Goal: Transaction & Acquisition: Purchase product/service

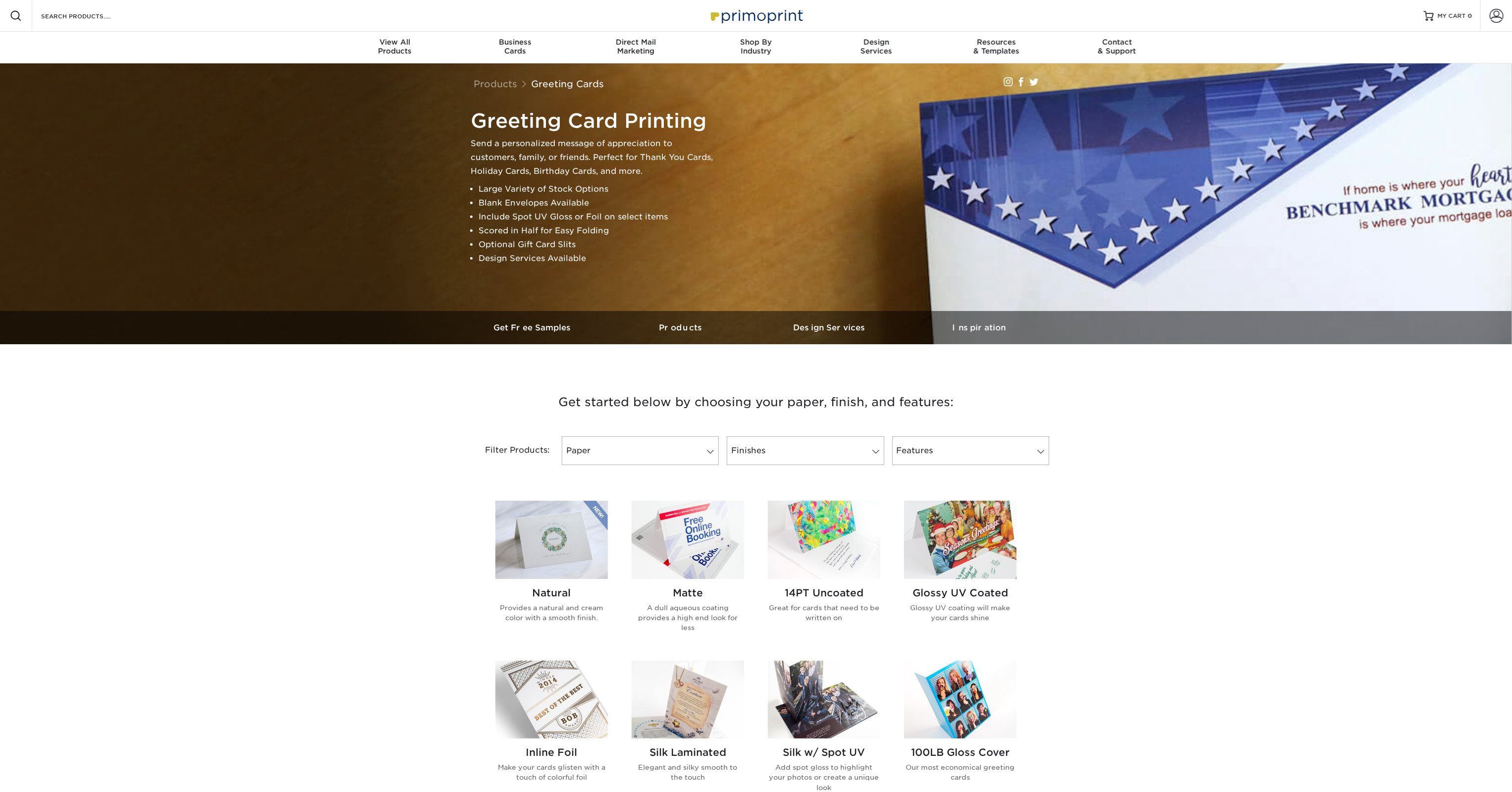
click at [697, 578] on img at bounding box center [687, 539] width 113 height 78
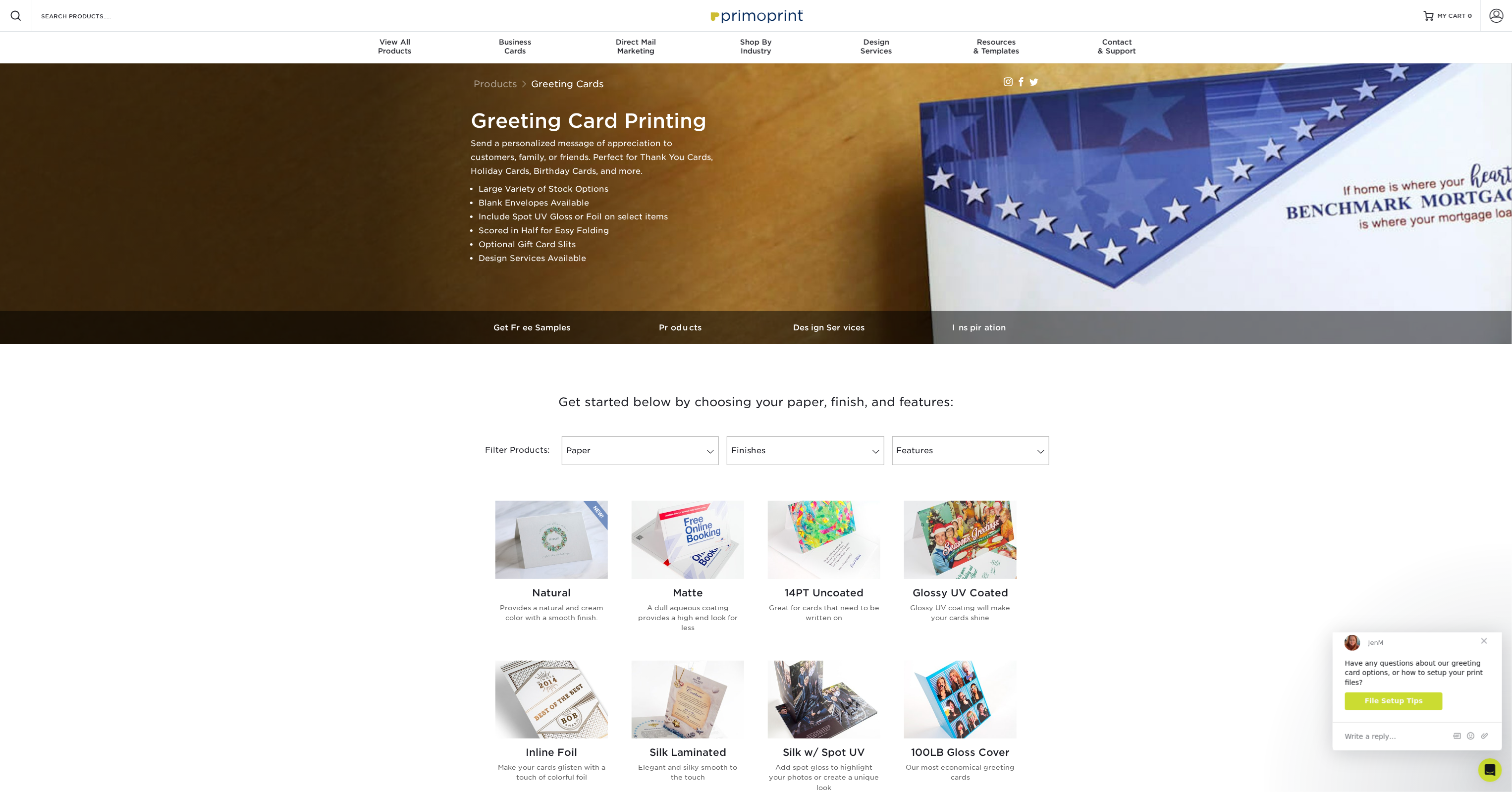
click at [689, 598] on h2 "Matte" at bounding box center [687, 592] width 113 height 12
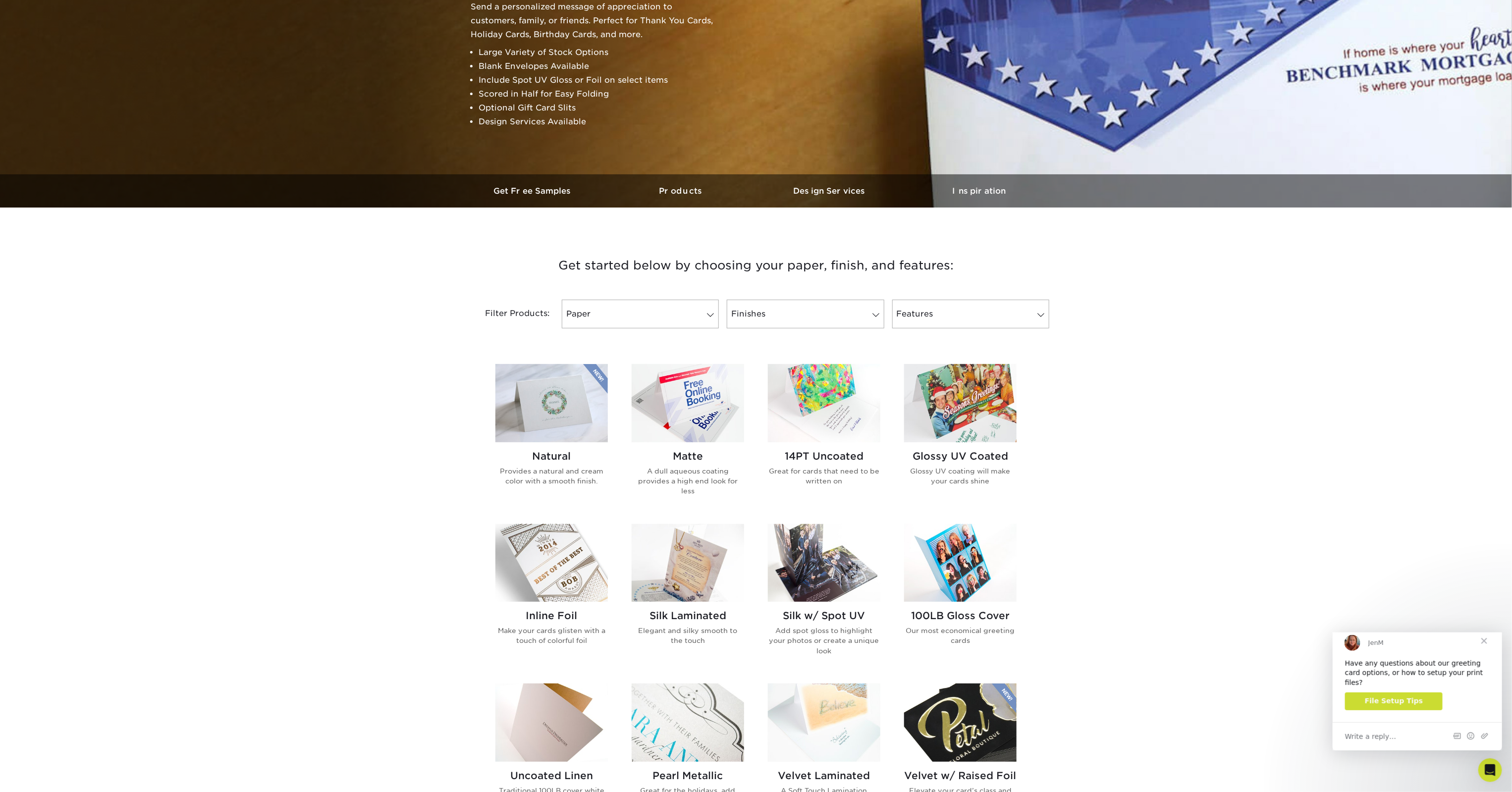
scroll to position [136, 0]
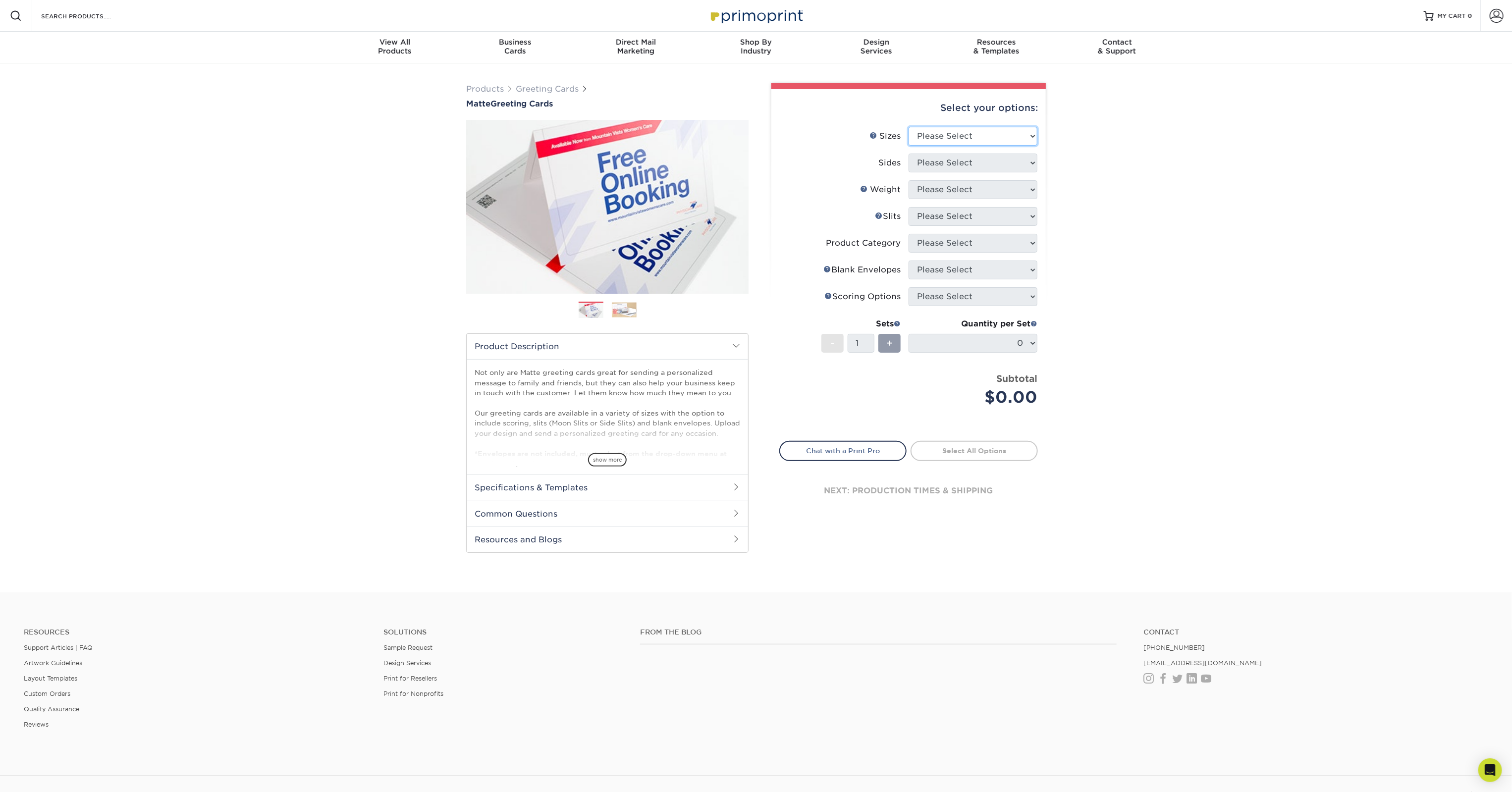
click at [999, 145] on select "Please Select 4.25" x 11" 5.5" x 8.5" 6" x 9" 6" x 12" 7" x 10" 8.5" x 11"" at bounding box center [973, 136] width 129 height 19
select select "7.00x10.00"
click at [910, 145] on select "Please Select 4.25" x 11" 5.5" x 8.5" 6" x 9" 6" x 12" 7" x 10" 8.5" x 11"" at bounding box center [973, 136] width 129 height 19
click at [964, 173] on select "Please Select Print Both Sides Print Front Only" at bounding box center [973, 163] width 129 height 19
select select "13abbda7-1d64-4f25-8bb2-c179b224825d"
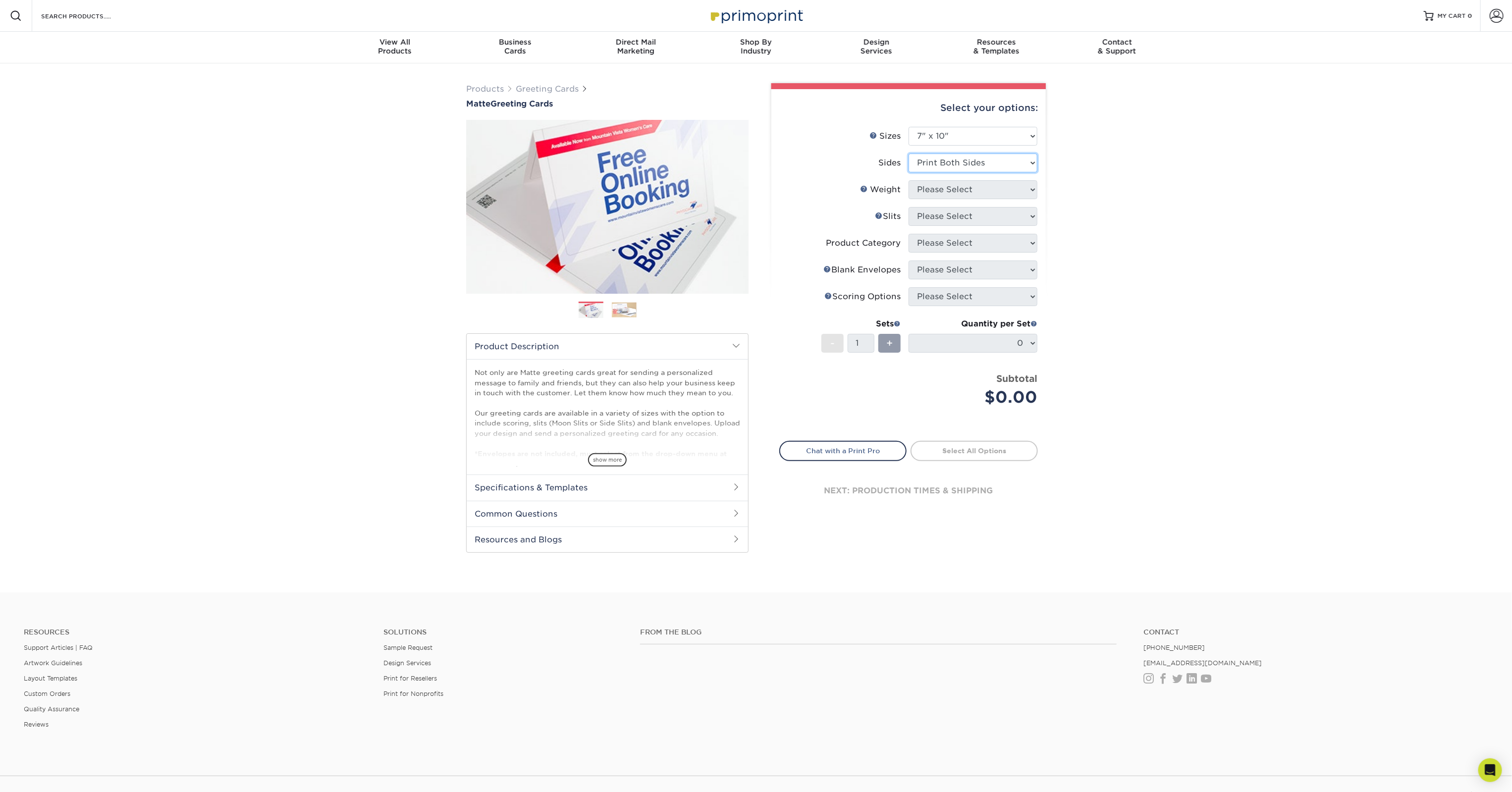
click at [910, 173] on select "Please Select Print Both Sides Print Front Only" at bounding box center [973, 163] width 129 height 19
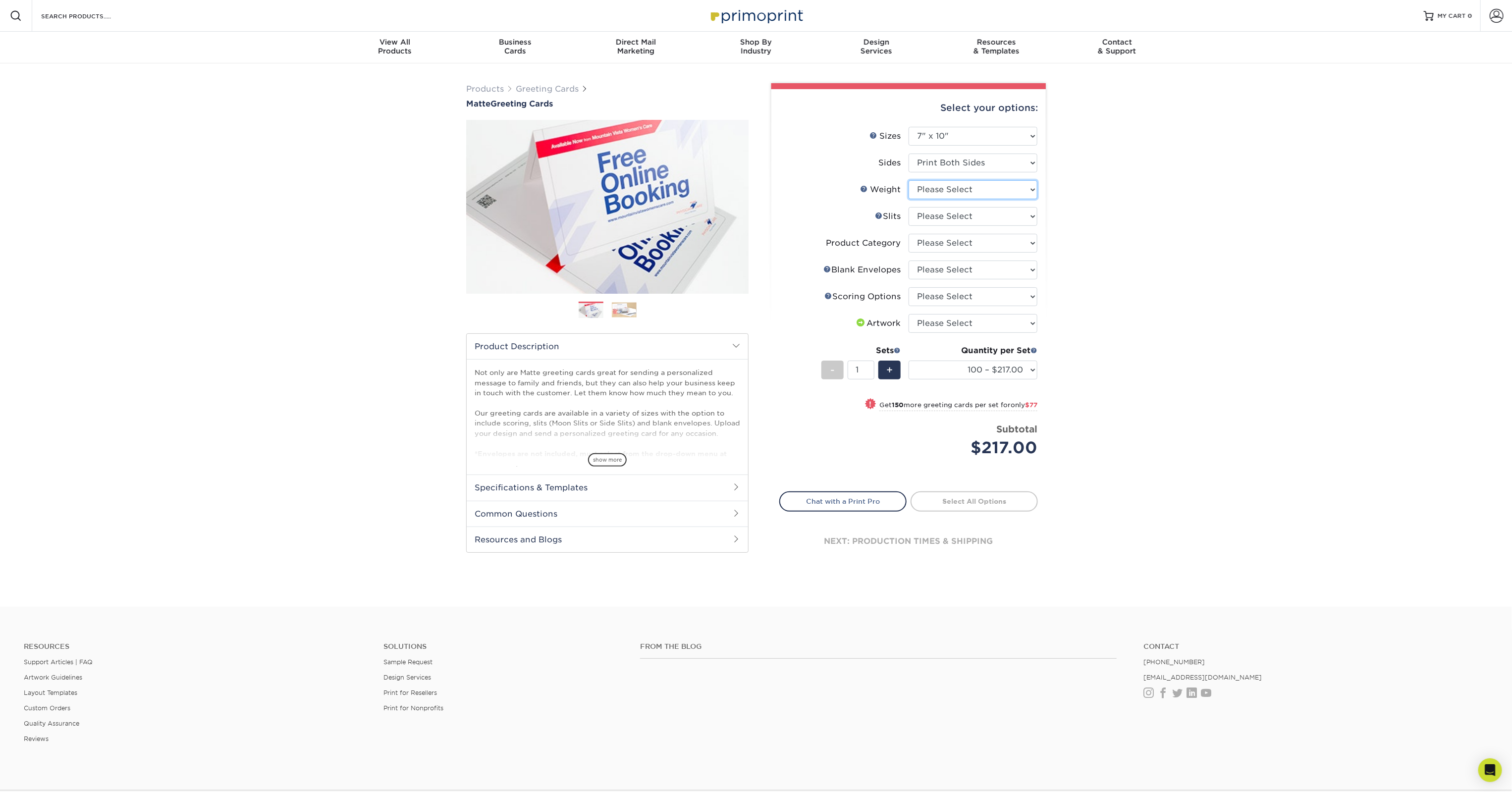
click at [976, 199] on select "Please Select 14PT" at bounding box center [973, 190] width 129 height 19
select select "14PT"
click at [910, 199] on select "Please Select 14PT" at bounding box center [973, 190] width 129 height 19
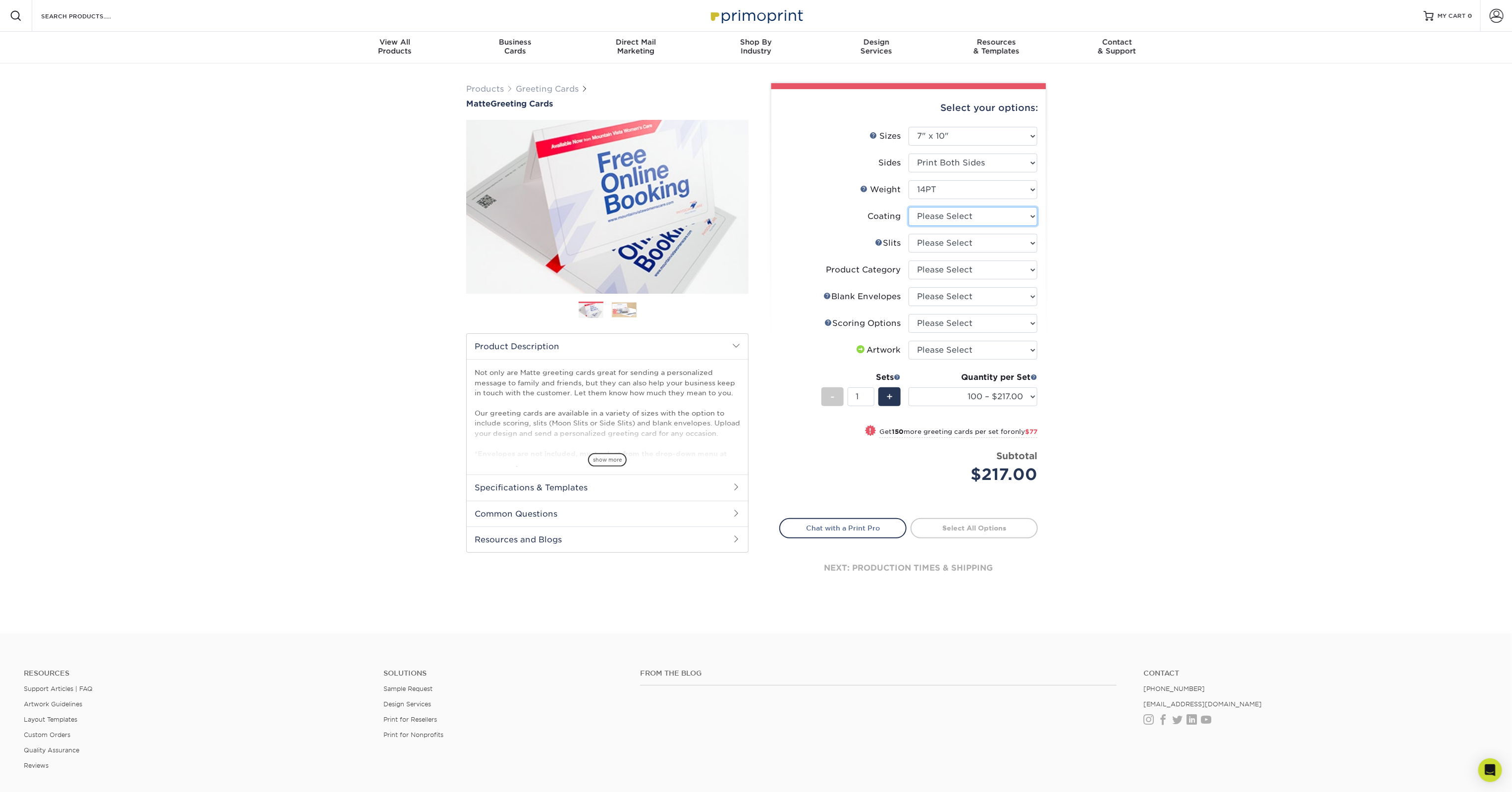
click at [968, 226] on select at bounding box center [973, 216] width 129 height 19
select select "121bb7b5-3b4d-429f-bd8d-bbf80e953313"
click at [910, 226] on select at bounding box center [973, 216] width 129 height 19
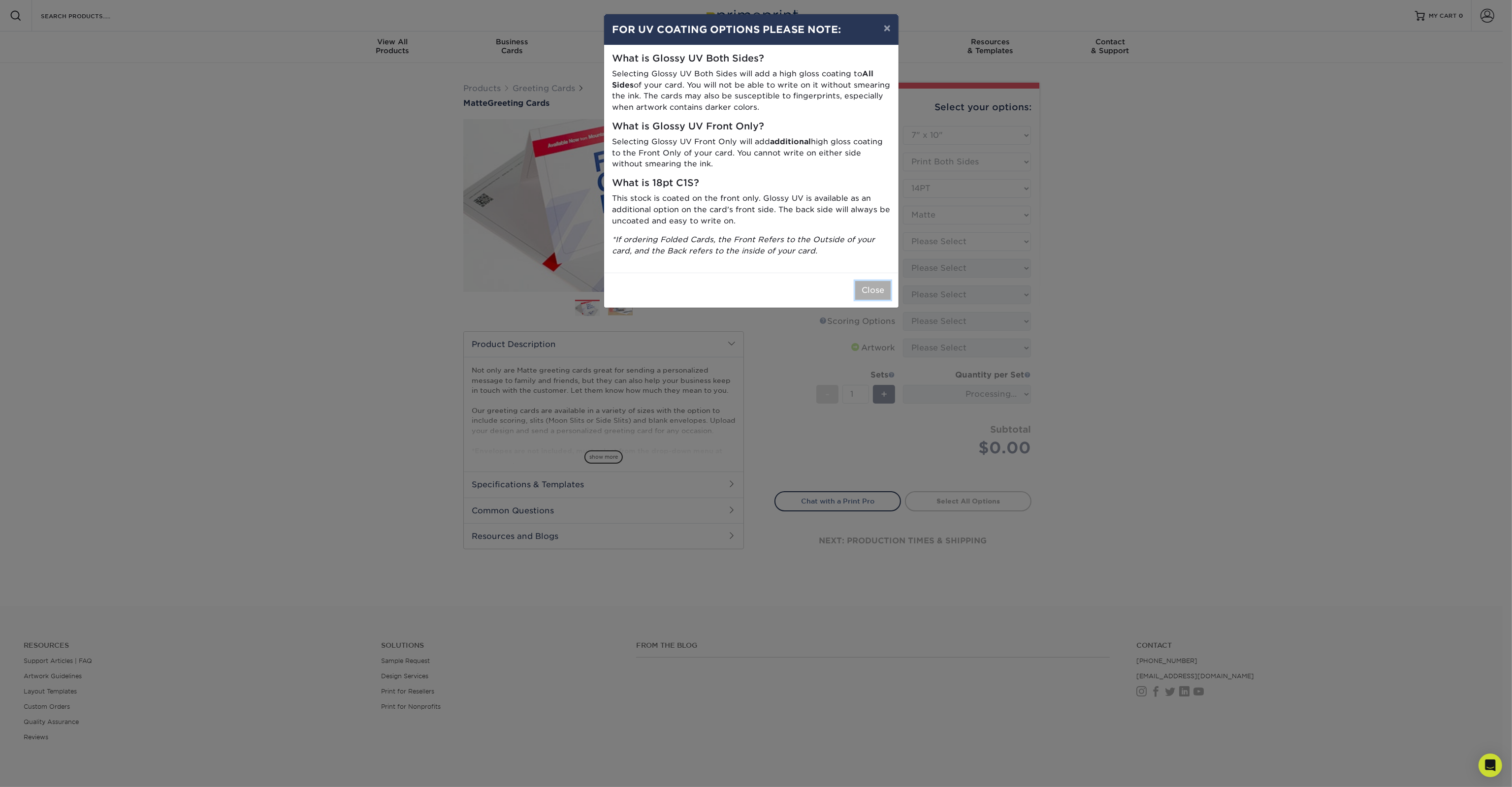
click at [884, 300] on button "Close" at bounding box center [873, 290] width 36 height 19
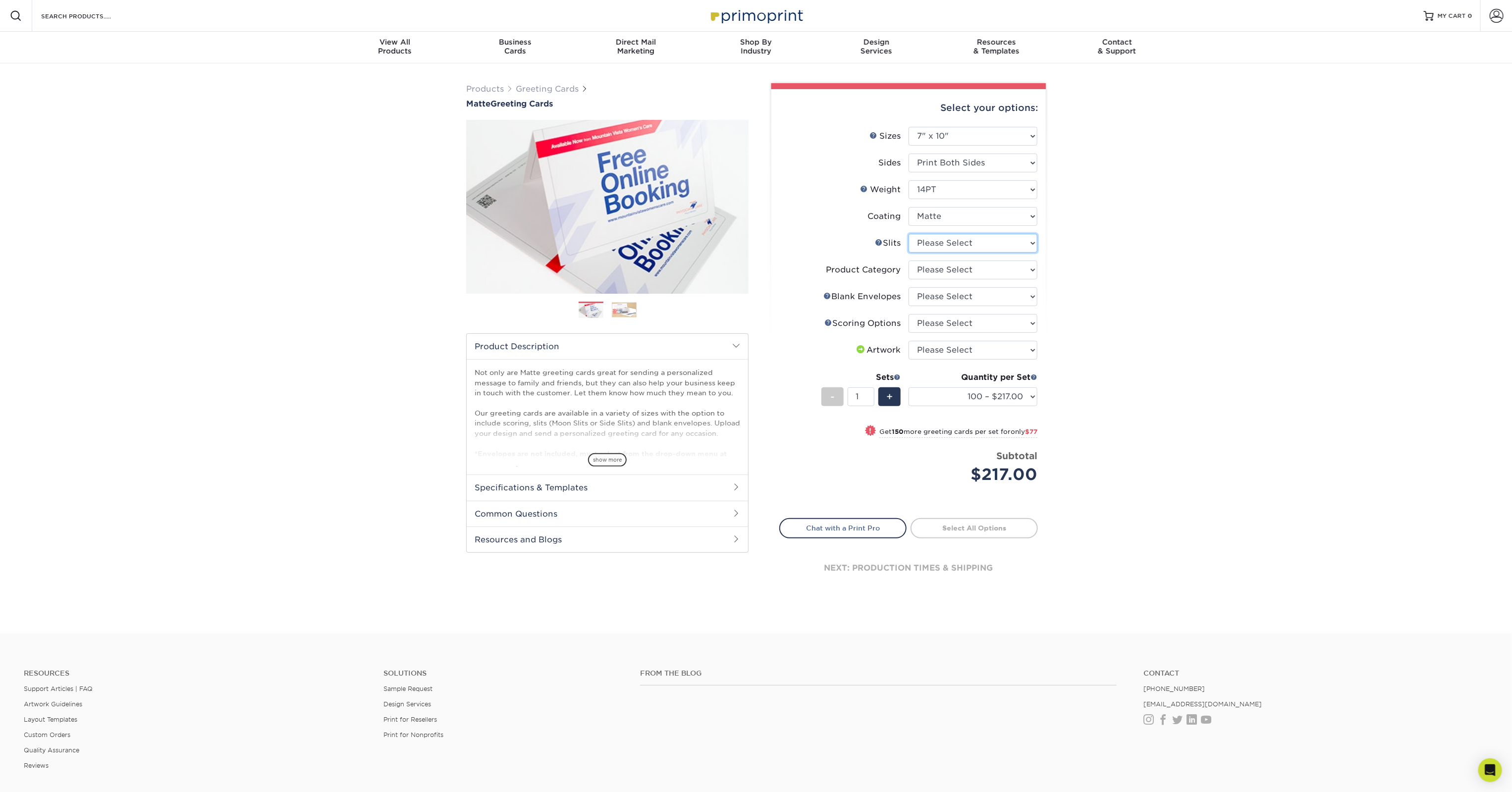
click at [965, 253] on select "Please Select Moon Slits Bottom Panel Moon Slits Right Panel No Gift Card Slits…" at bounding box center [973, 243] width 129 height 19
select select "c4055f3c-a707-4a99-931b-ce83690041fd"
click at [910, 253] on select "Please Select Moon Slits Bottom Panel Moon Slits Right Panel No Gift Card Slits…" at bounding box center [973, 243] width 129 height 19
click at [959, 279] on select "Please Select Greeting Cards" at bounding box center [973, 270] width 129 height 19
select select "b7f8198f-f281-4438-a52e-cd7a5c5c0cfc"
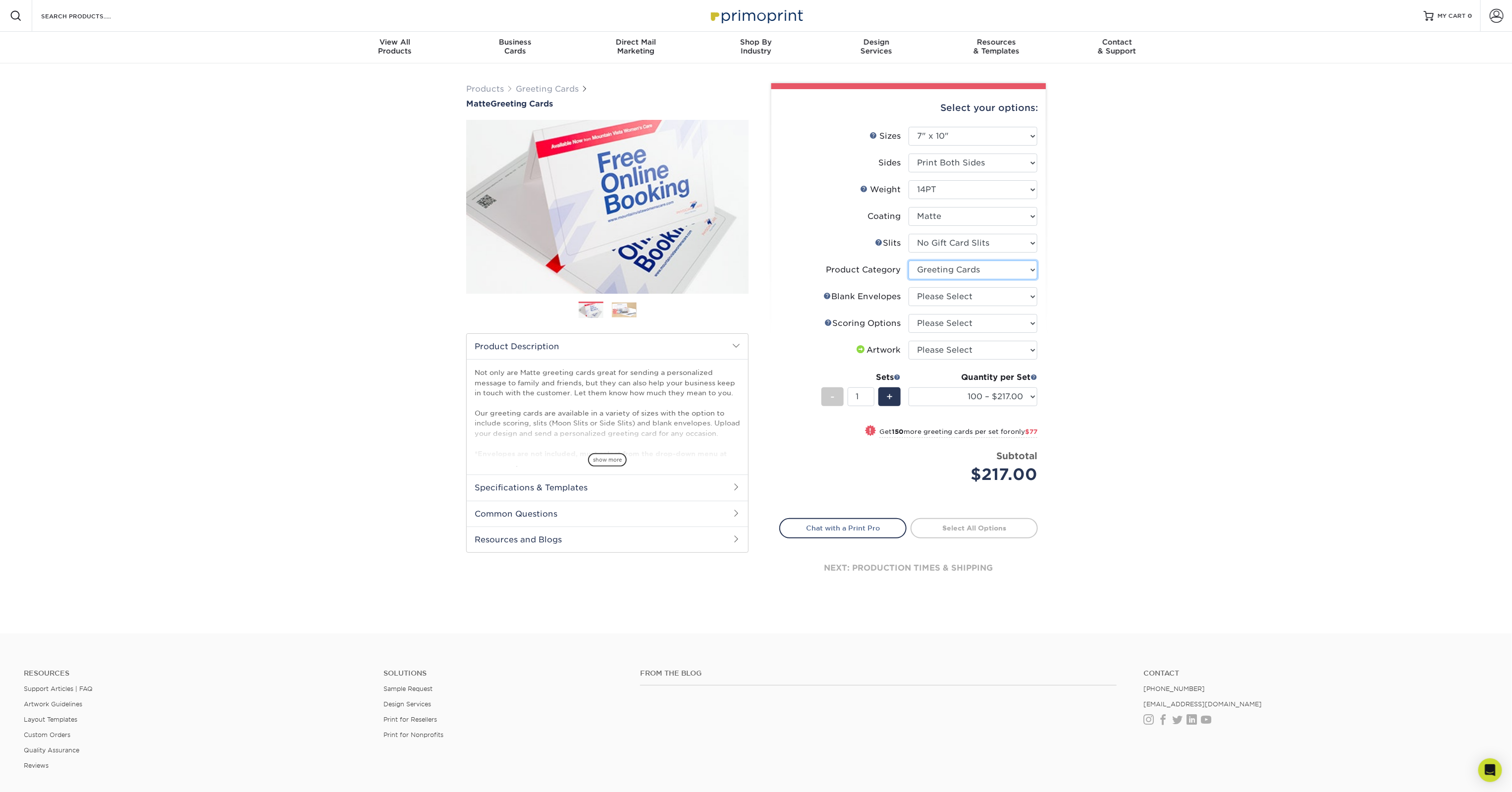
click at [910, 279] on select "Please Select Greeting Cards" at bounding box center [973, 270] width 129 height 19
click at [956, 306] on select "Please Select No Blank Envelopes Yes 100 Envelopes A7 Yes 250 Envelopes A7 Yes …" at bounding box center [973, 297] width 129 height 19
select select "9f137334-7cf0-4a73-8a74-a4df662606ea"
click at [910, 306] on select "Please Select No Blank Envelopes Yes 100 Envelopes A7 Yes 250 Envelopes A7 Yes …" at bounding box center [973, 297] width 129 height 19
click at [948, 333] on select "Please Select Score in Half" at bounding box center [973, 323] width 129 height 19
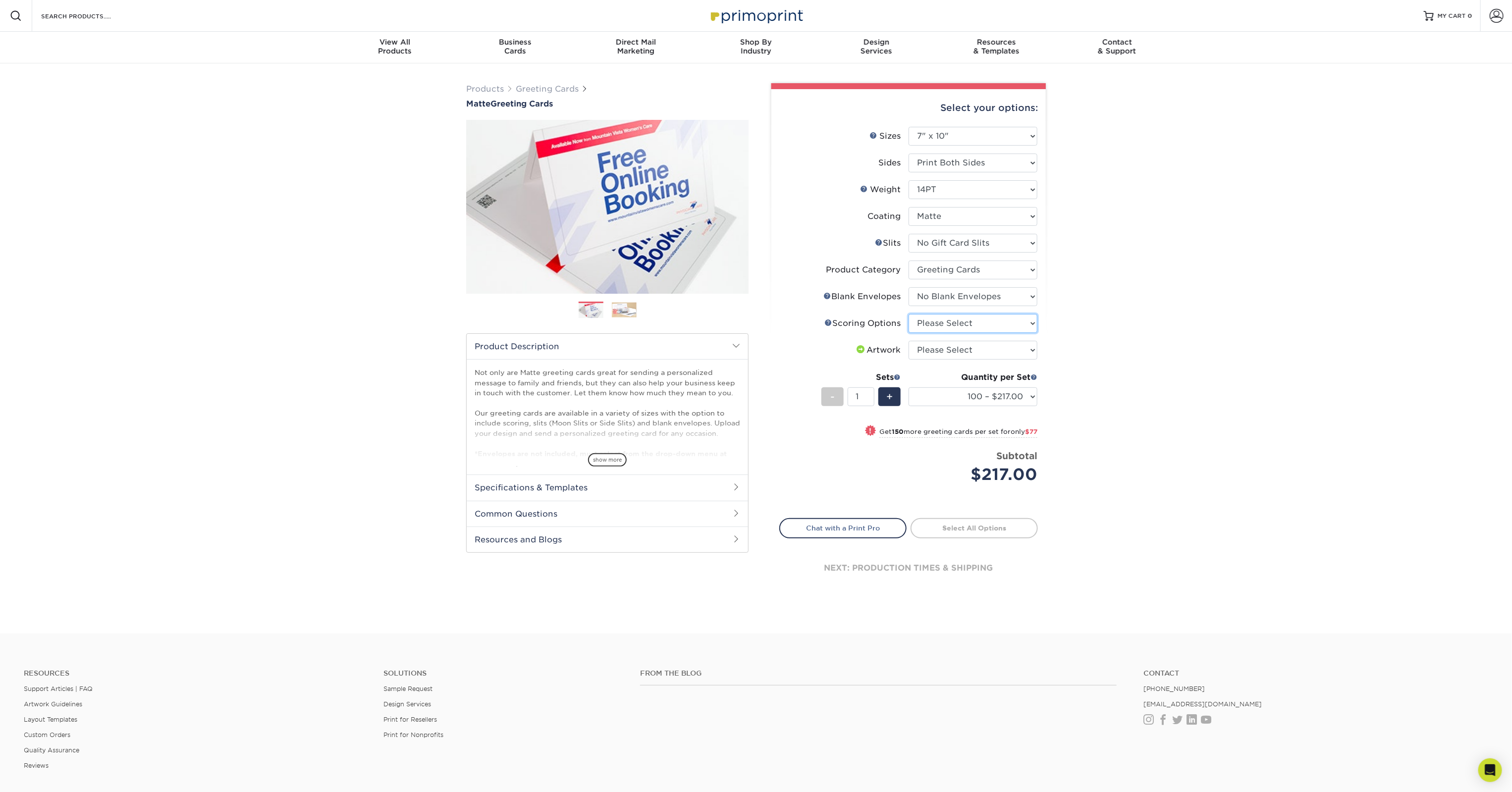
select select "b23166fa-223a-4016-b2d3-d3438452c7d9"
click at [910, 333] on select "Please Select Score in Half" at bounding box center [973, 323] width 129 height 19
click at [946, 360] on select "Please Select I will upload files I need a design - $75" at bounding box center [973, 350] width 129 height 19
select select "upload"
click at [910, 360] on select "Please Select I will upload files I need a design - $75" at bounding box center [973, 350] width 129 height 19
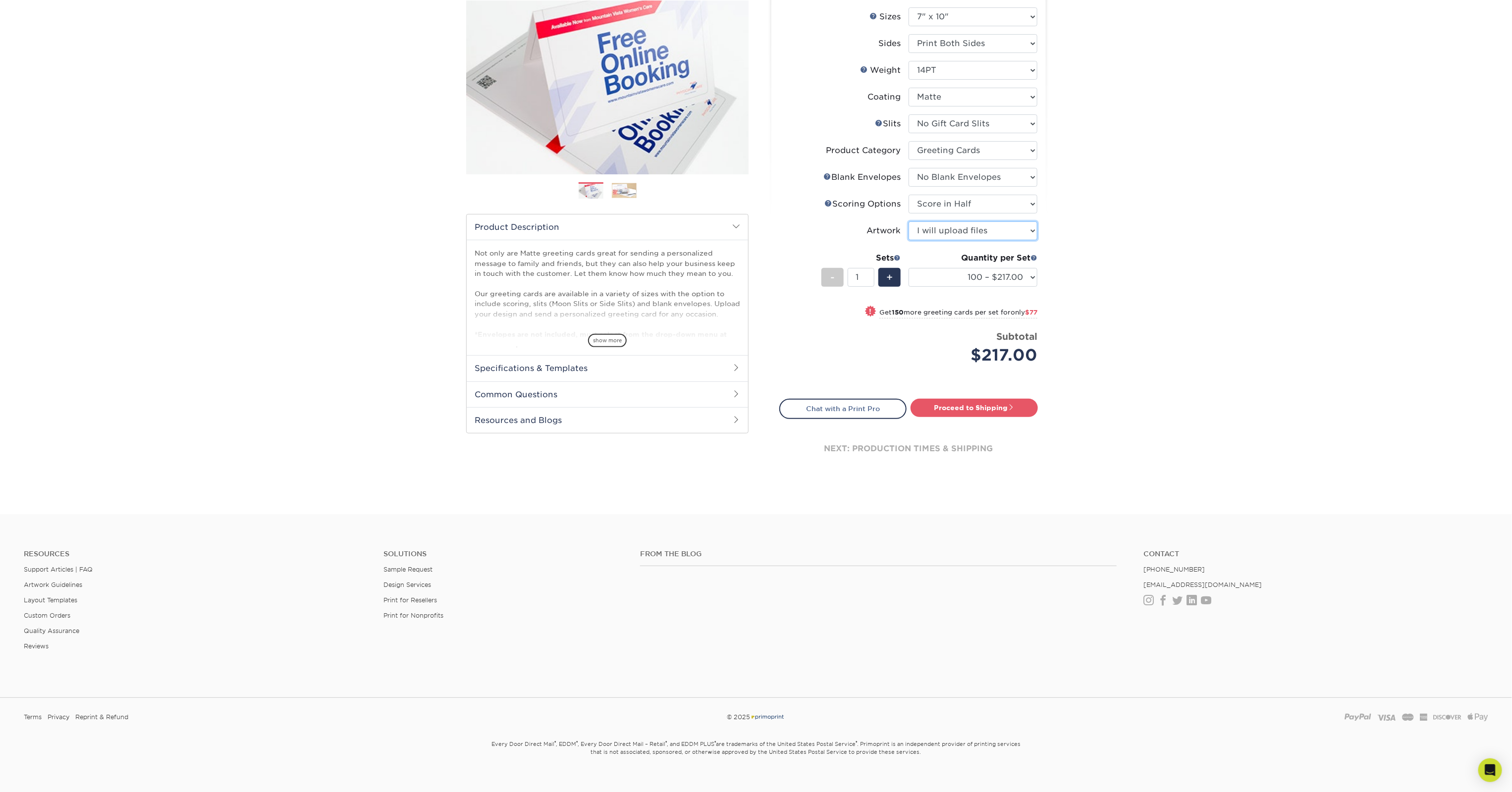
scroll to position [139, 0]
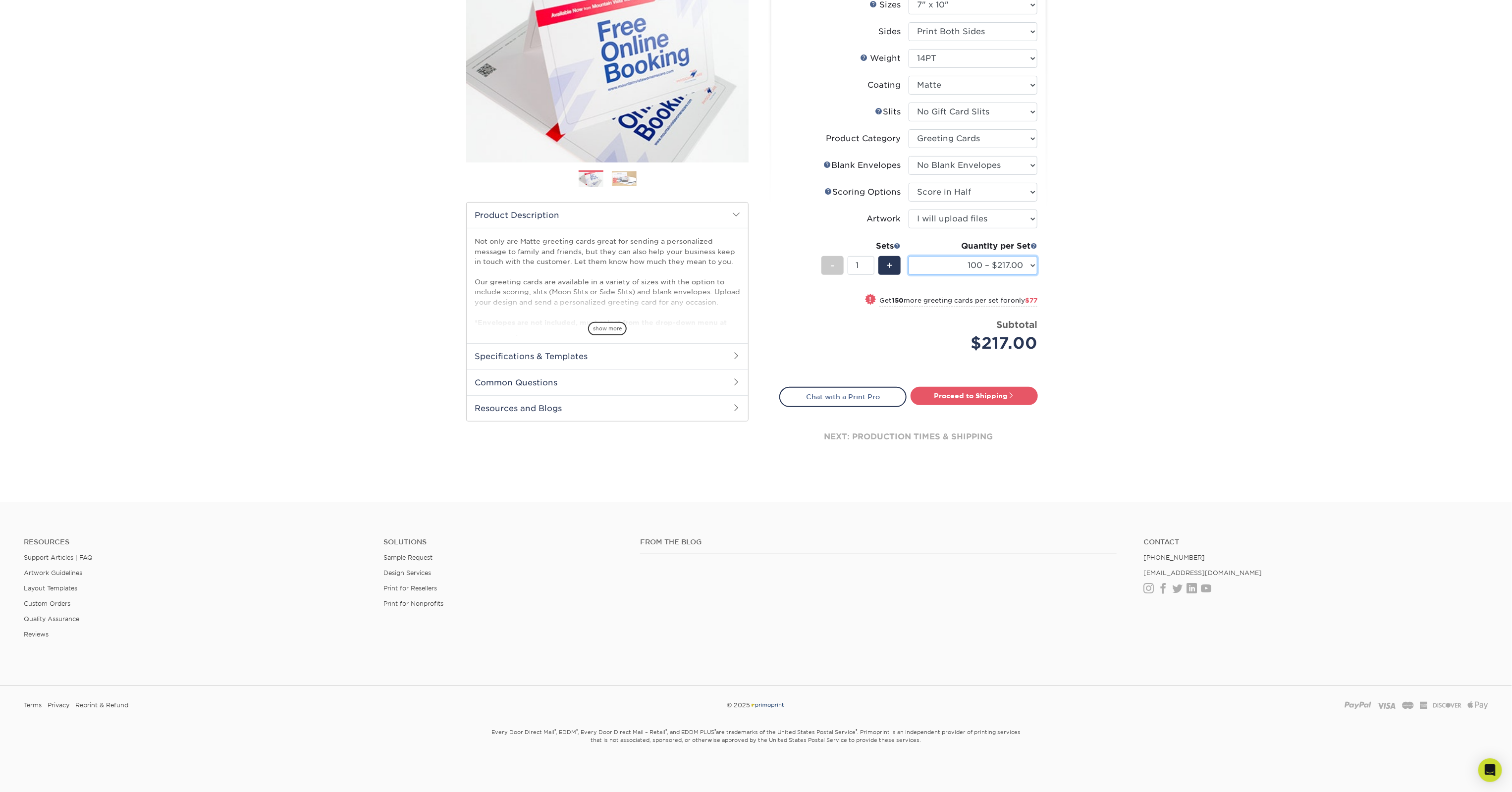
click at [1006, 275] on select "100 – $217.00 250 – $294.00 500 – $329.00 1000 – $406.00 2500 – $668.00 5000 – …" at bounding box center [973, 265] width 129 height 19
select select "2500 – $668.00"
click at [910, 275] on select "100 – $217.00 250 – $294.00 500 – $329.00 1000 – $406.00 2500 – $668.00 5000 – …" at bounding box center [973, 265] width 129 height 19
click at [892, 278] on div "+" at bounding box center [888, 267] width 26 height 23
type input "2"
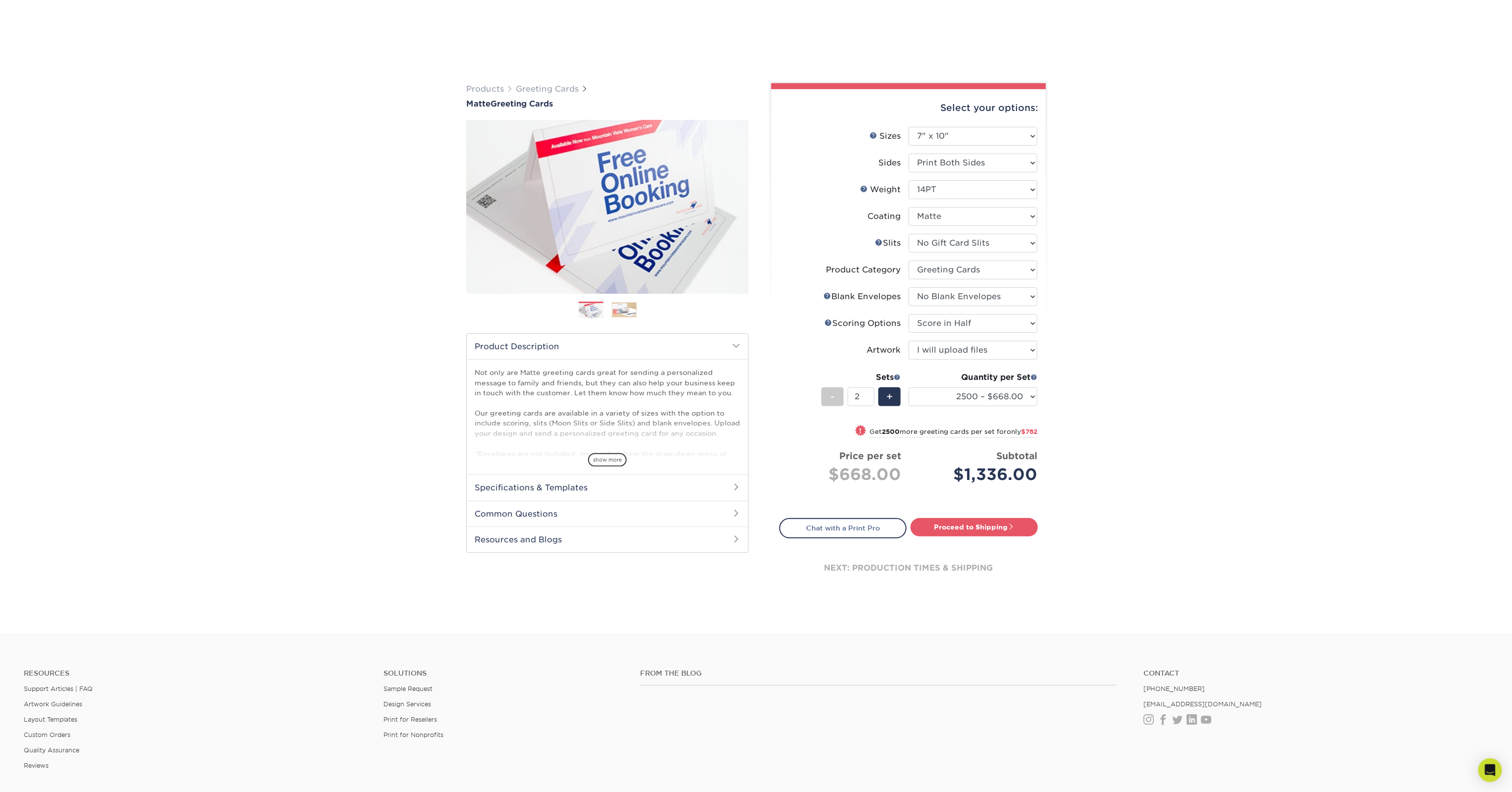
scroll to position [363, 0]
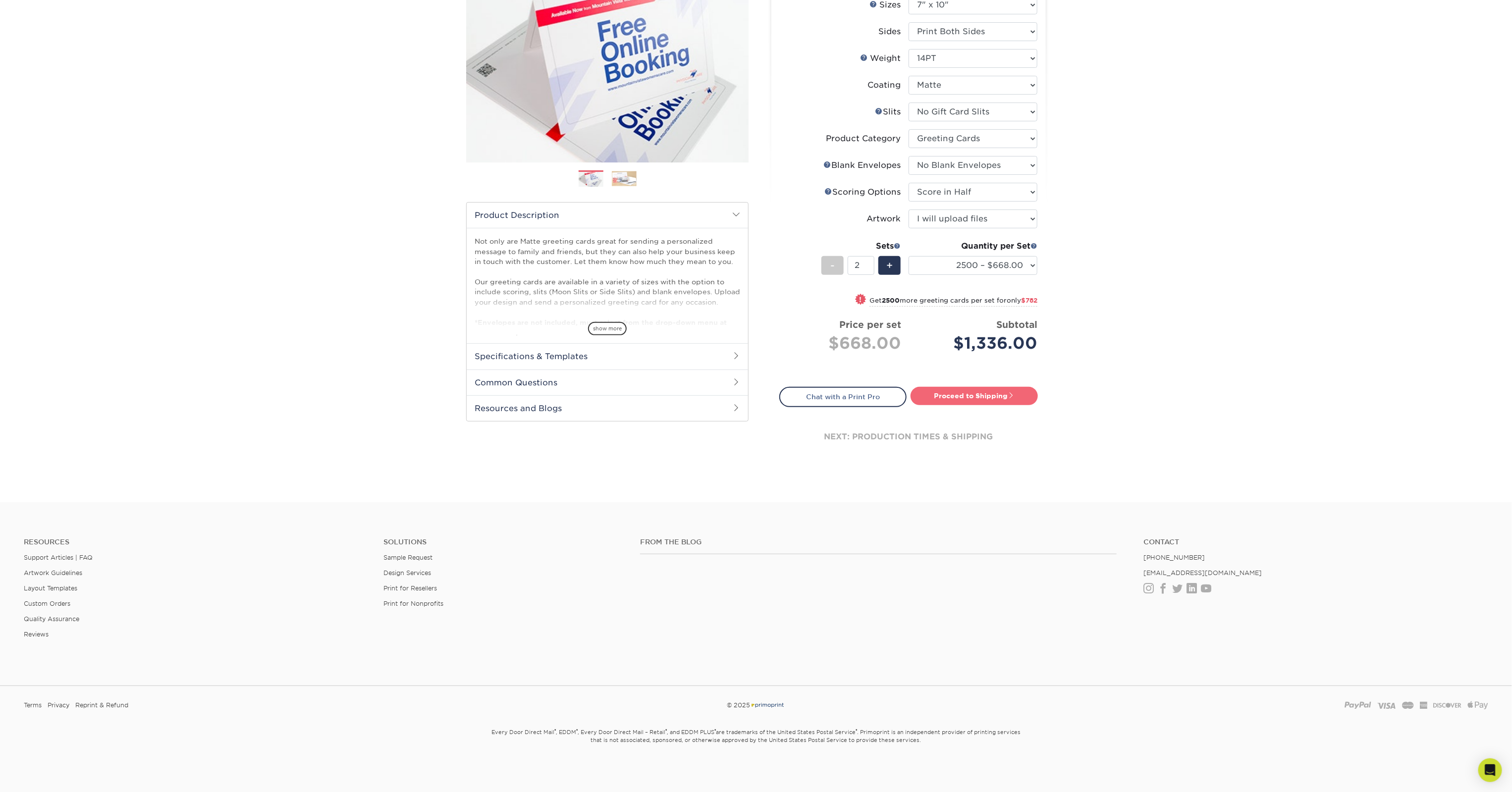
click at [983, 387] on link "Proceed to Shipping" at bounding box center [974, 396] width 127 height 18
type input "Set 1"
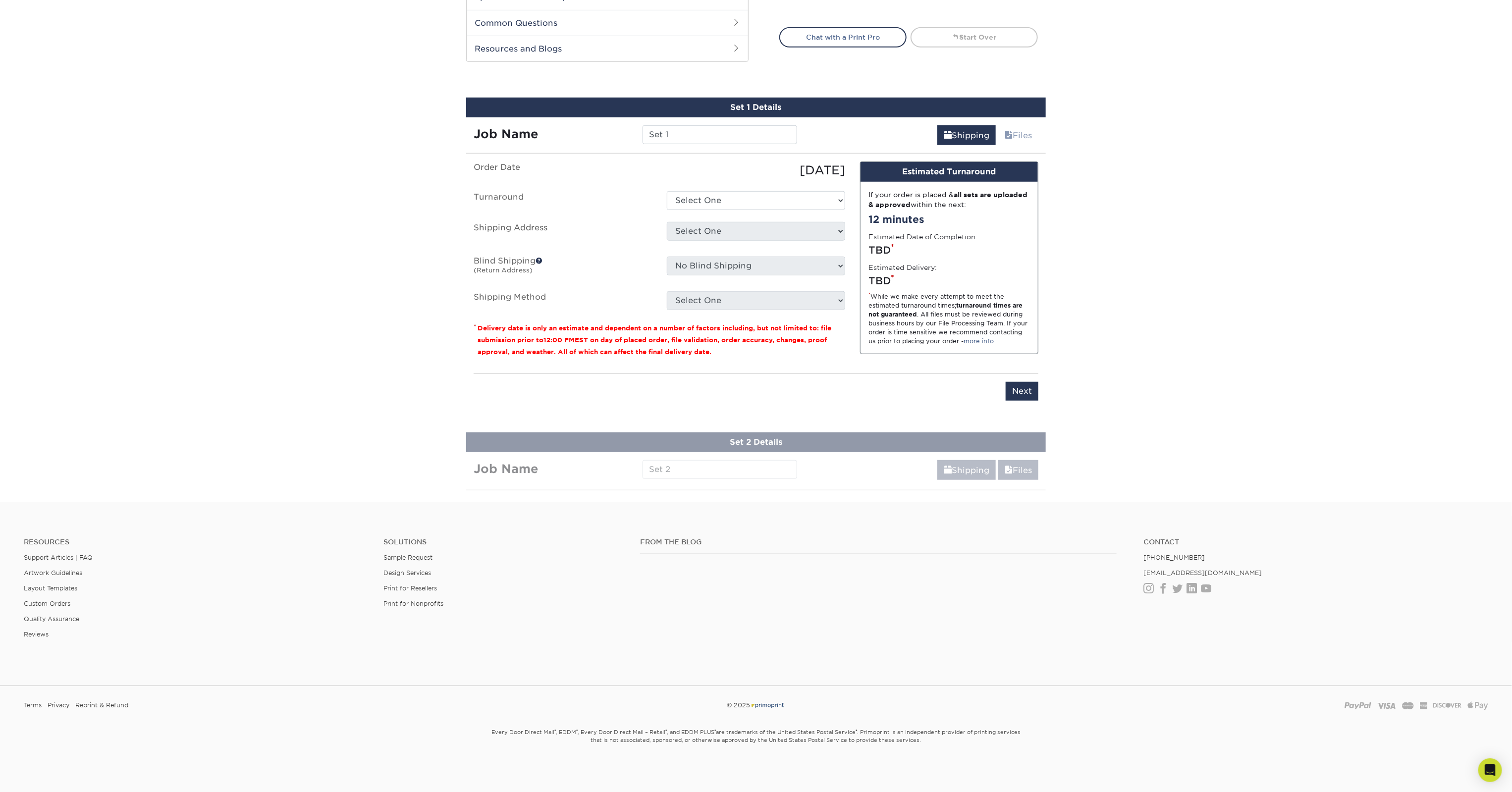
scroll to position [694, 0]
click at [829, 191] on select "Select One 2-4 Business Days 2 Day Next Business Day" at bounding box center [756, 201] width 178 height 19
select select "60542ff4-f359-4165-afca-77d8f0f4e6a1"
click at [667, 191] on select "Select One 2-4 Business Days 2 Day Next Business Day" at bounding box center [756, 201] width 178 height 19
click at [546, 291] on label "Shipping Method" at bounding box center [563, 301] width 194 height 19
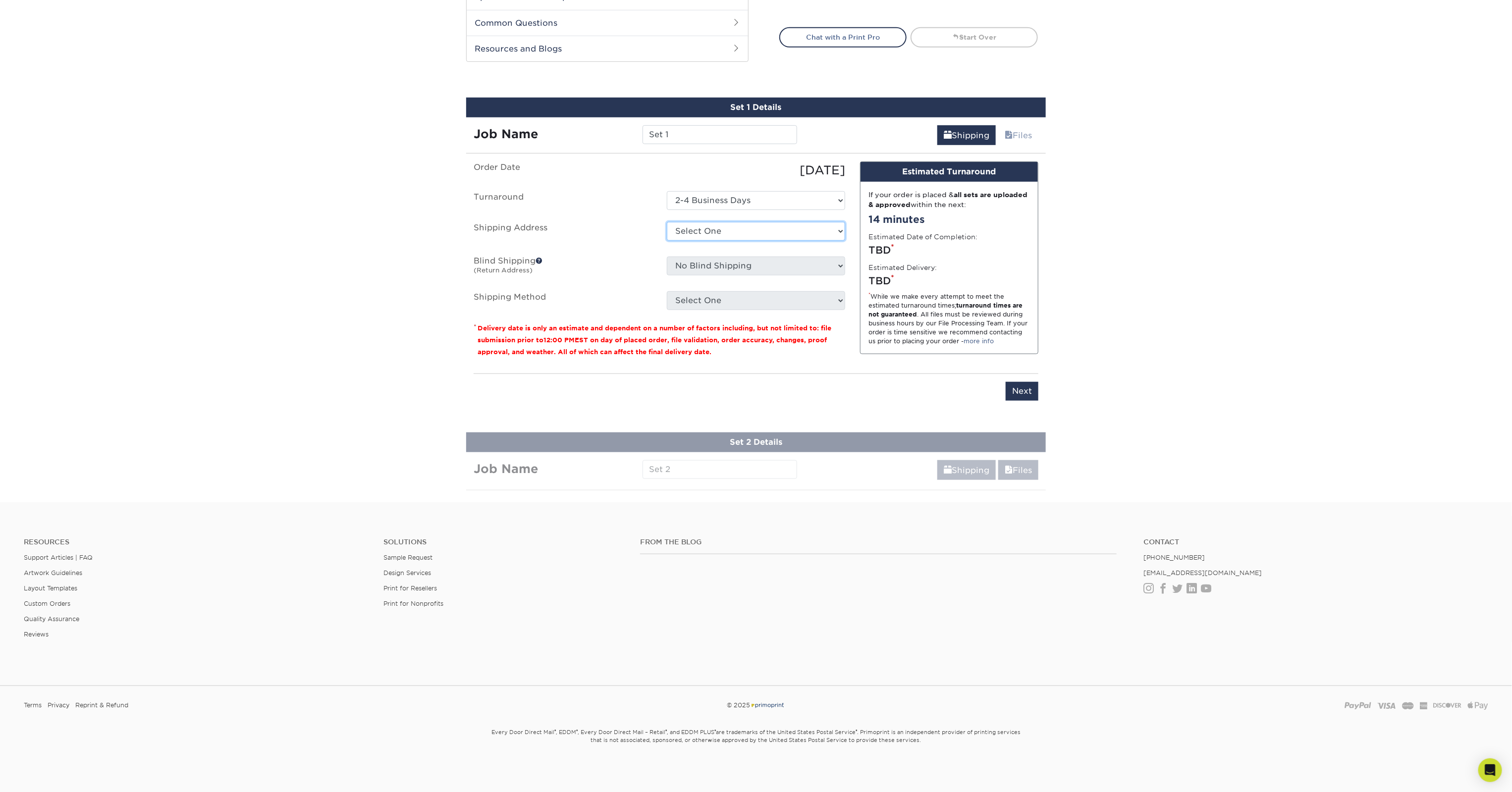
click at [829, 222] on select "Select One + Add New Address - Login" at bounding box center [756, 231] width 178 height 19
